Goal: Find contact information: Find contact information

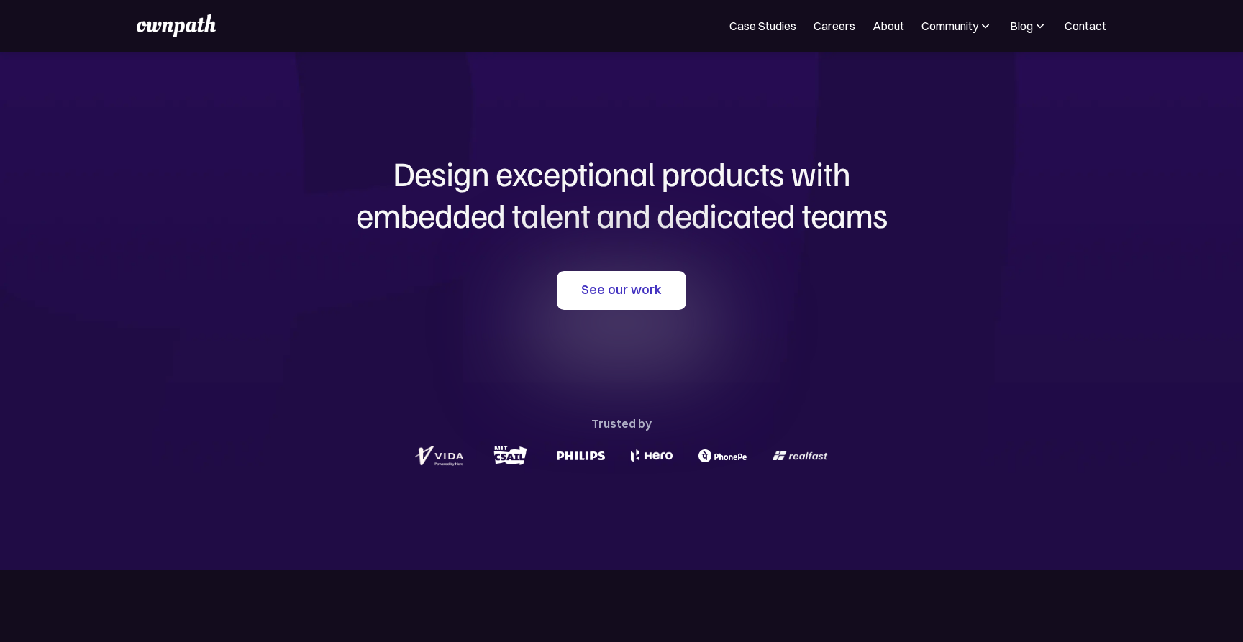
click at [986, 24] on img at bounding box center [985, 26] width 14 height 14
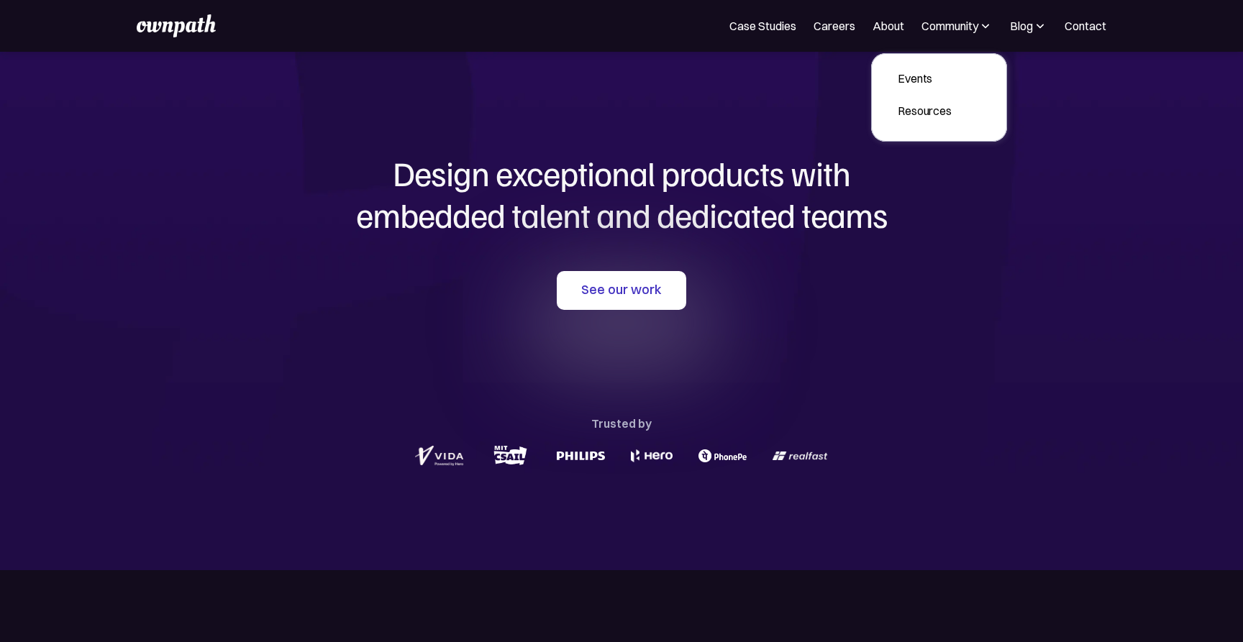
click at [1041, 24] on img at bounding box center [1040, 26] width 14 height 14
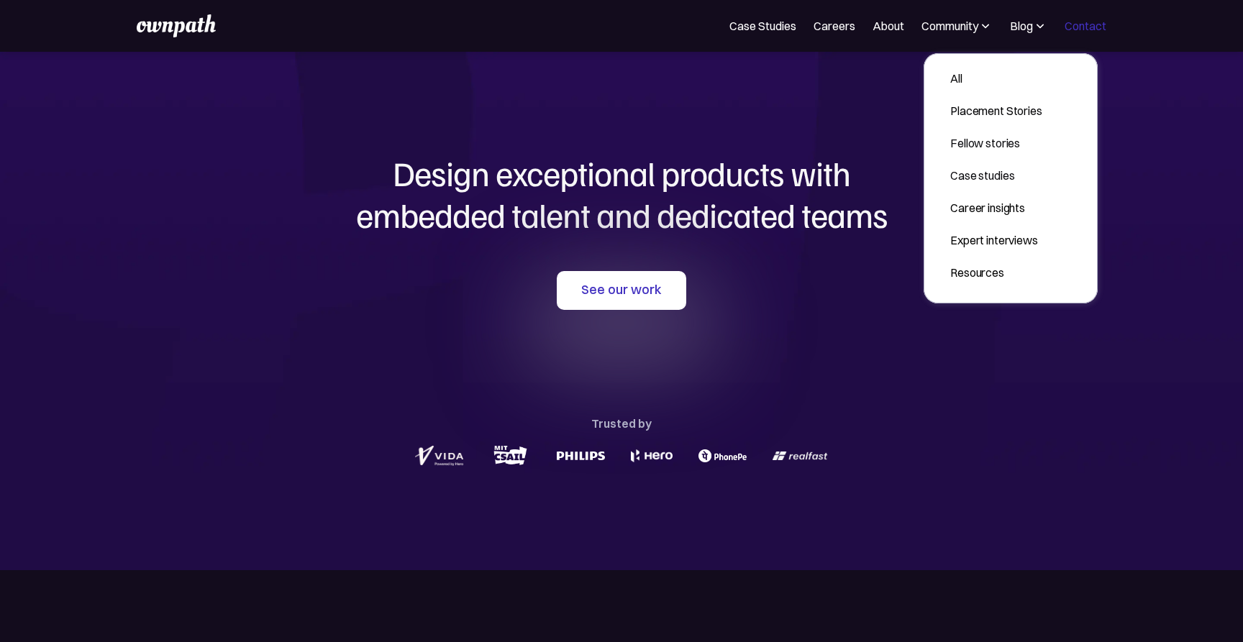
click at [1093, 24] on link "Contact" at bounding box center [1086, 25] width 42 height 17
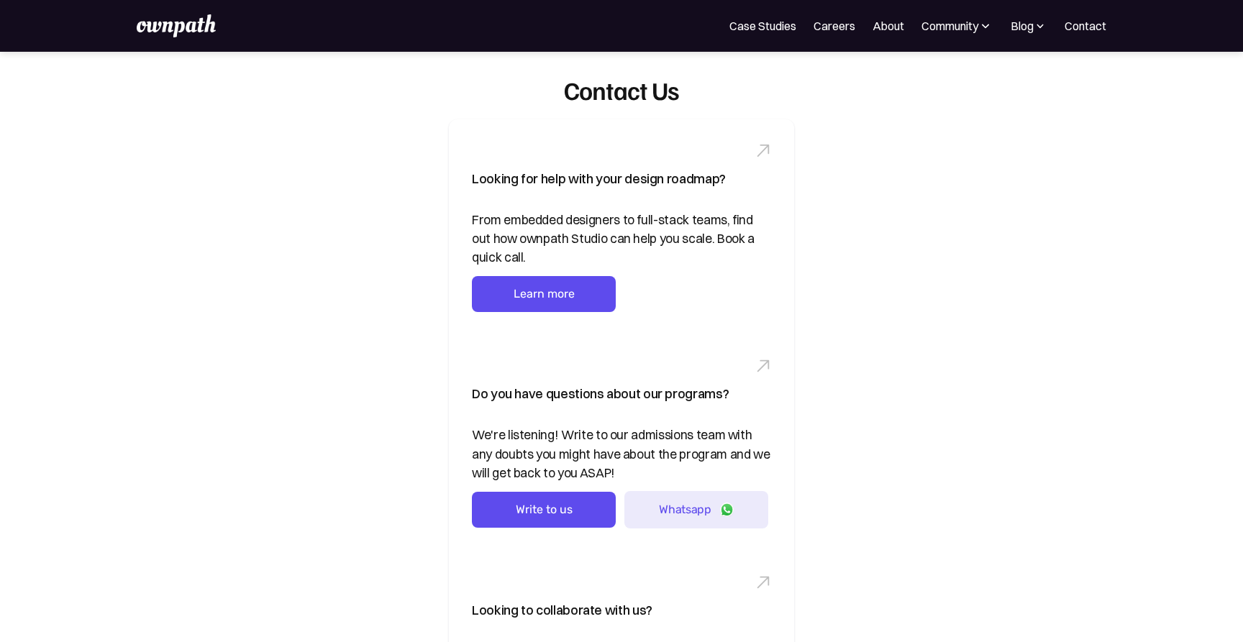
scroll to position [526, 0]
